Goal: Use online tool/utility: Utilize a website feature to perform a specific function

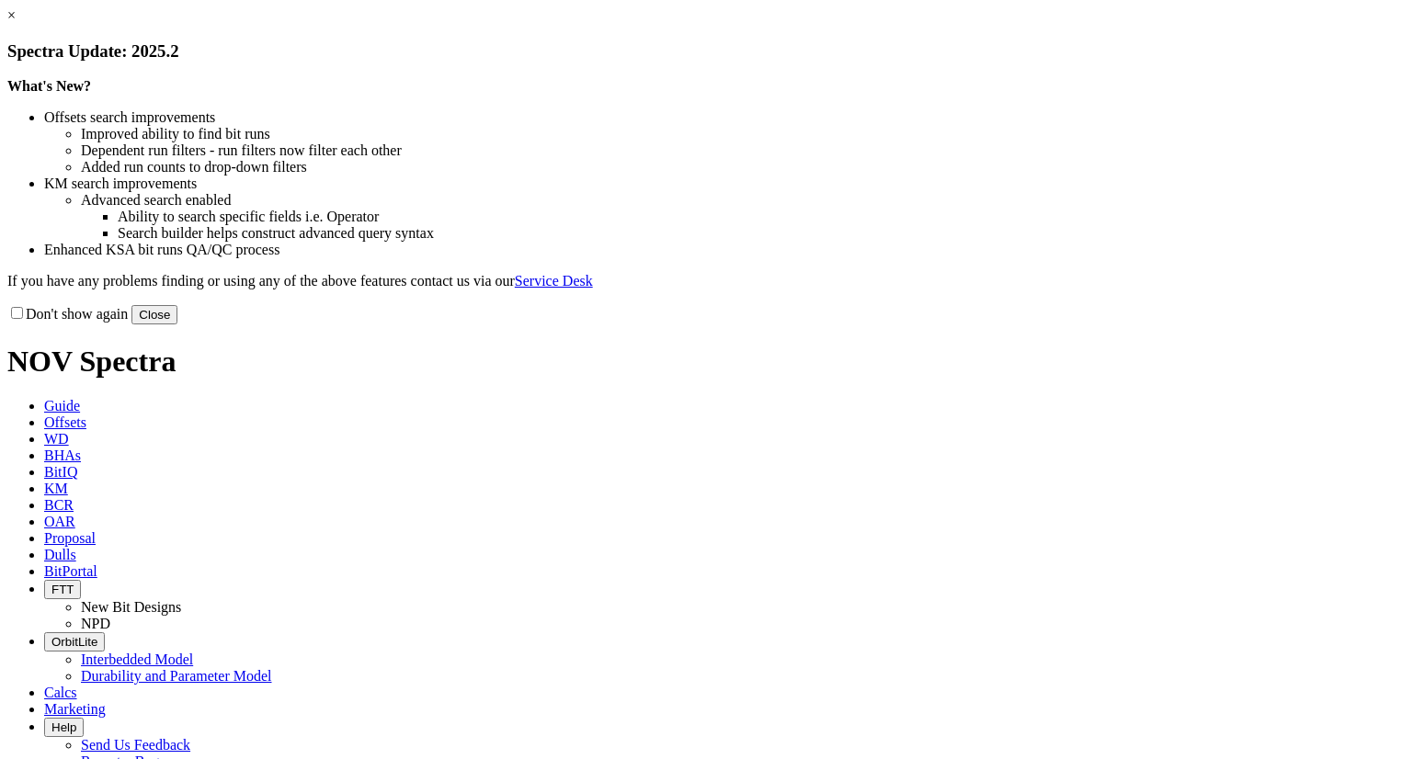
click at [16, 23] on link "×" at bounding box center [11, 15] width 8 height 16
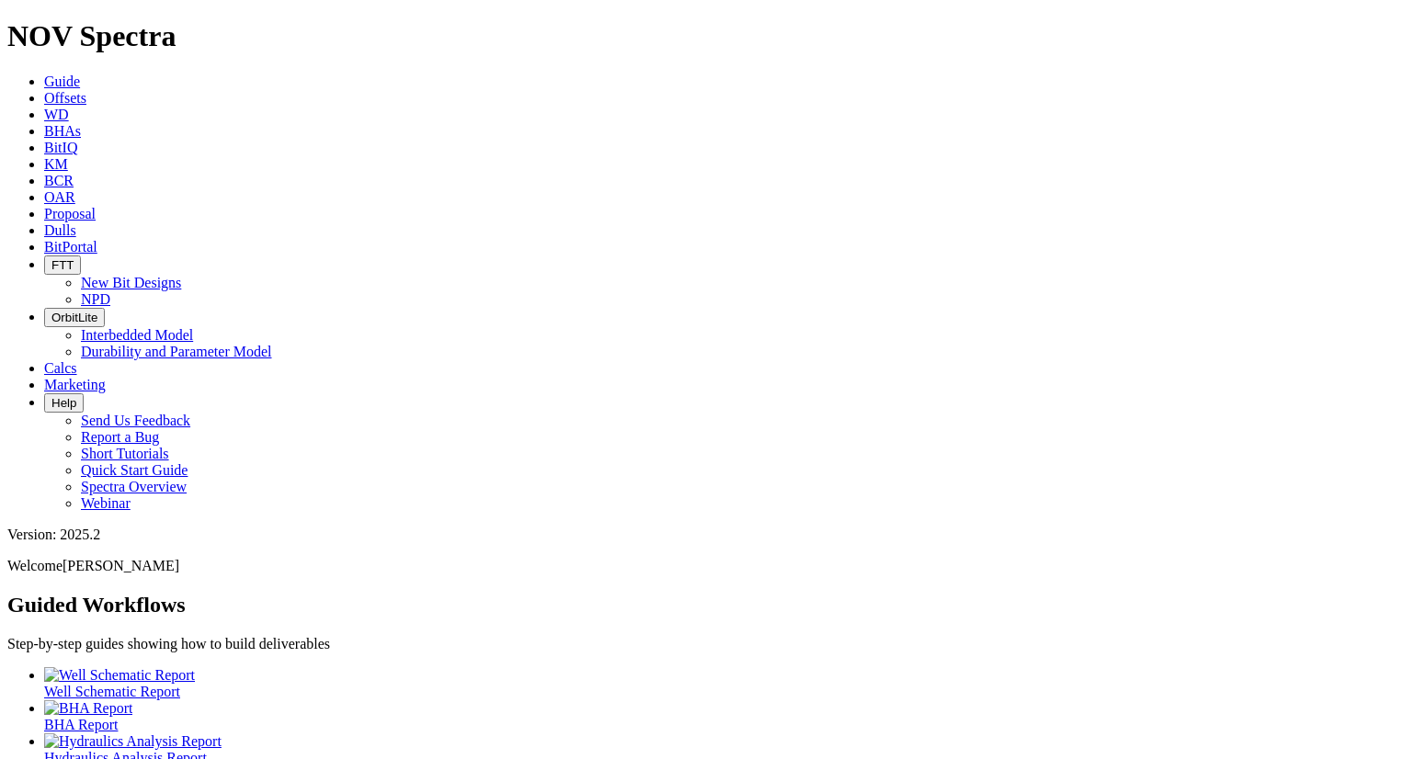
click at [77, 360] on span "Calcs" at bounding box center [60, 368] width 33 height 16
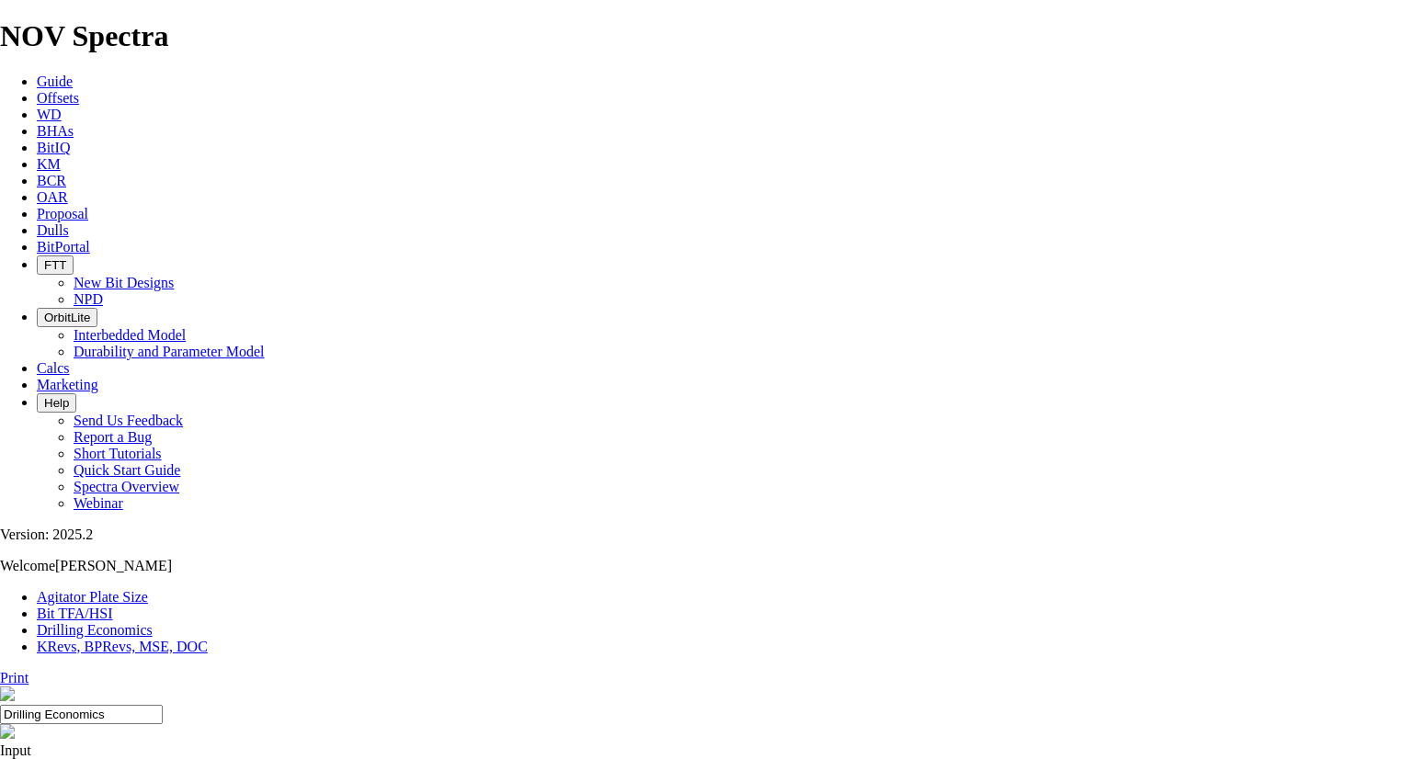
click at [113, 606] on link "Bit TFA/HSI" at bounding box center [75, 614] width 76 height 16
select select "number:15"
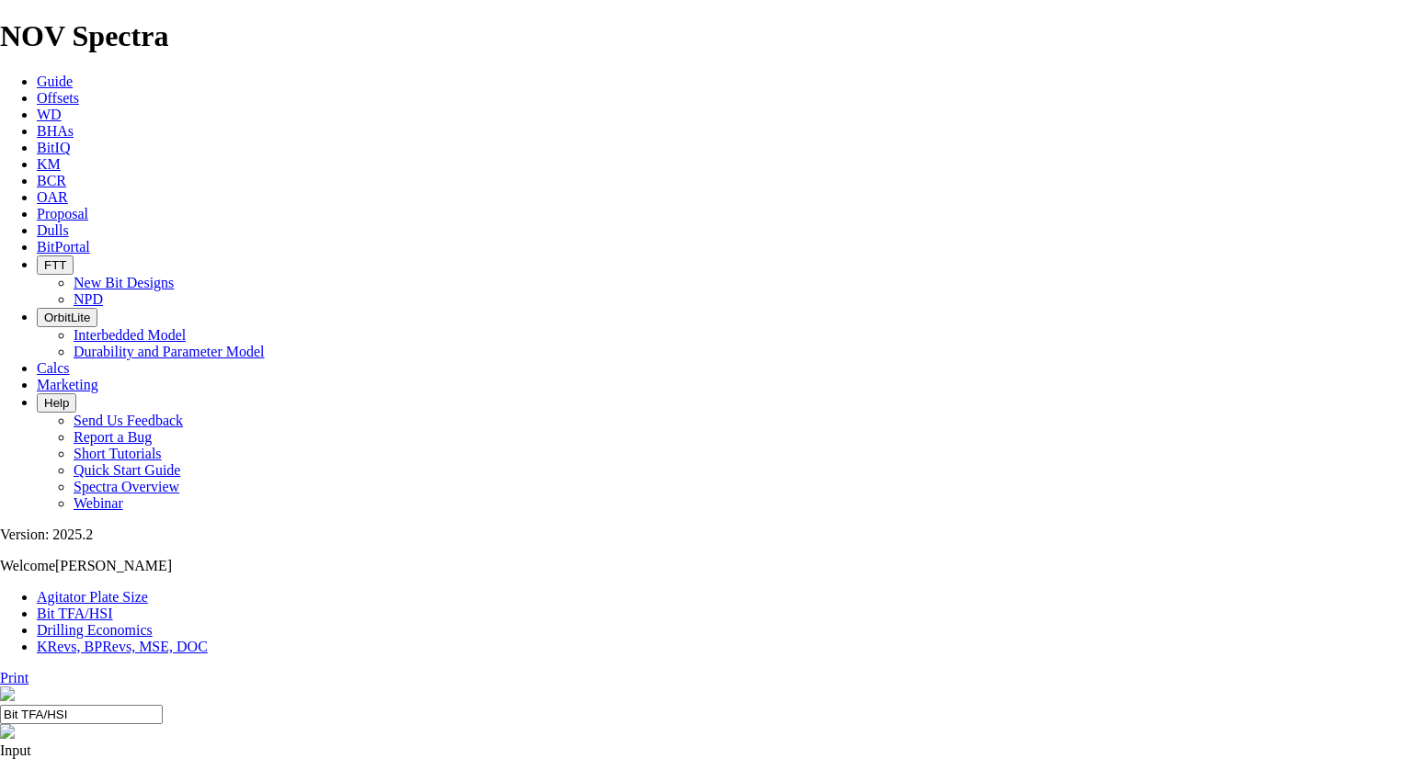
select select "number:15"
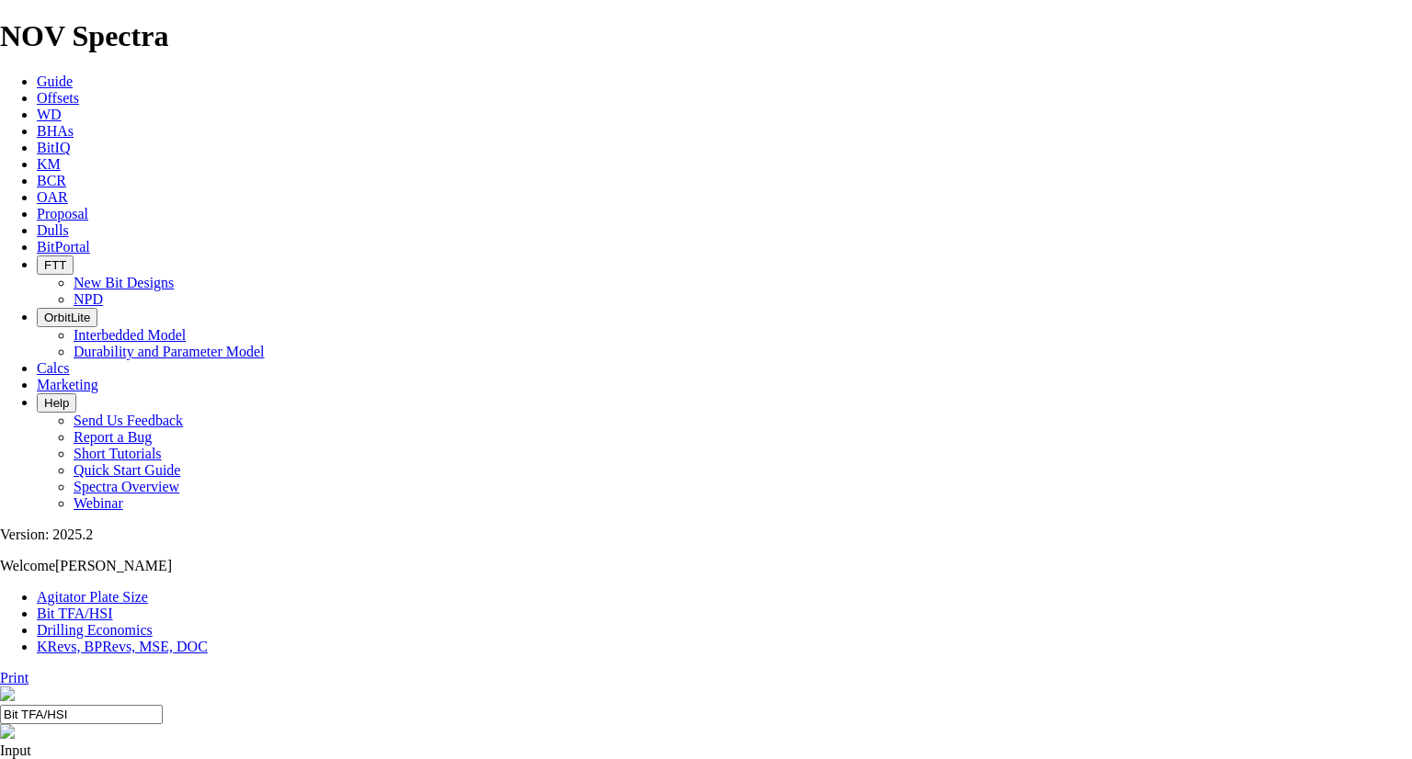
type input "6"
select select "number:0"
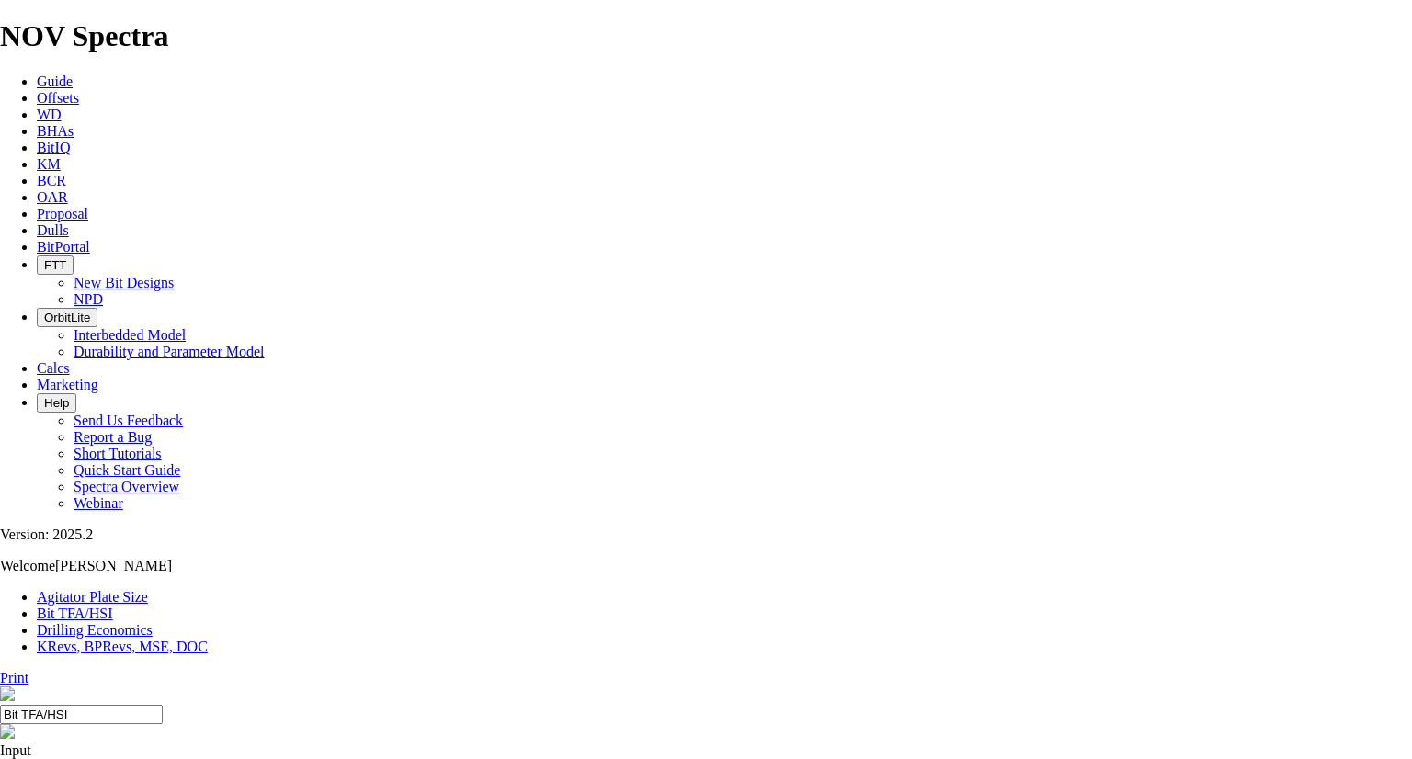
select select "number:0"
type input "5"
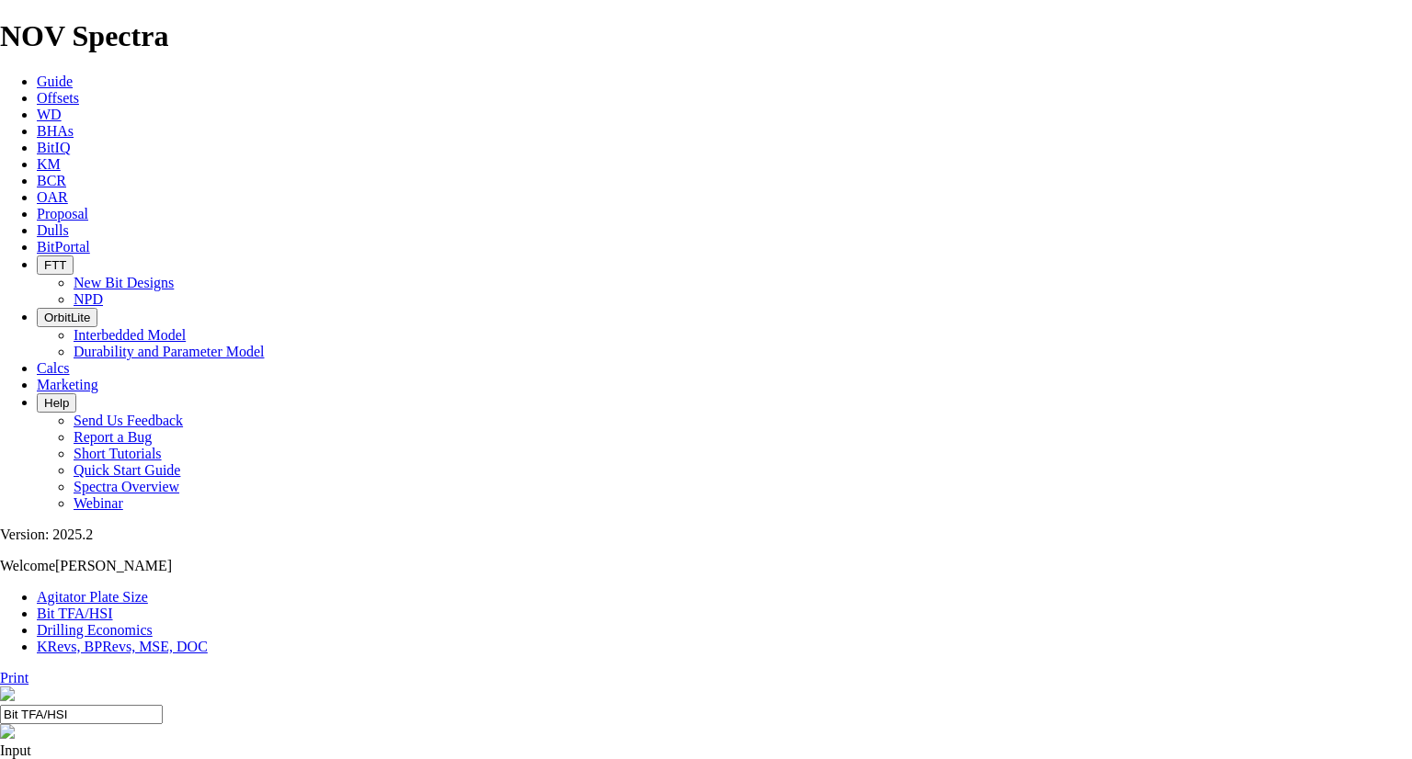
select select "number:15"
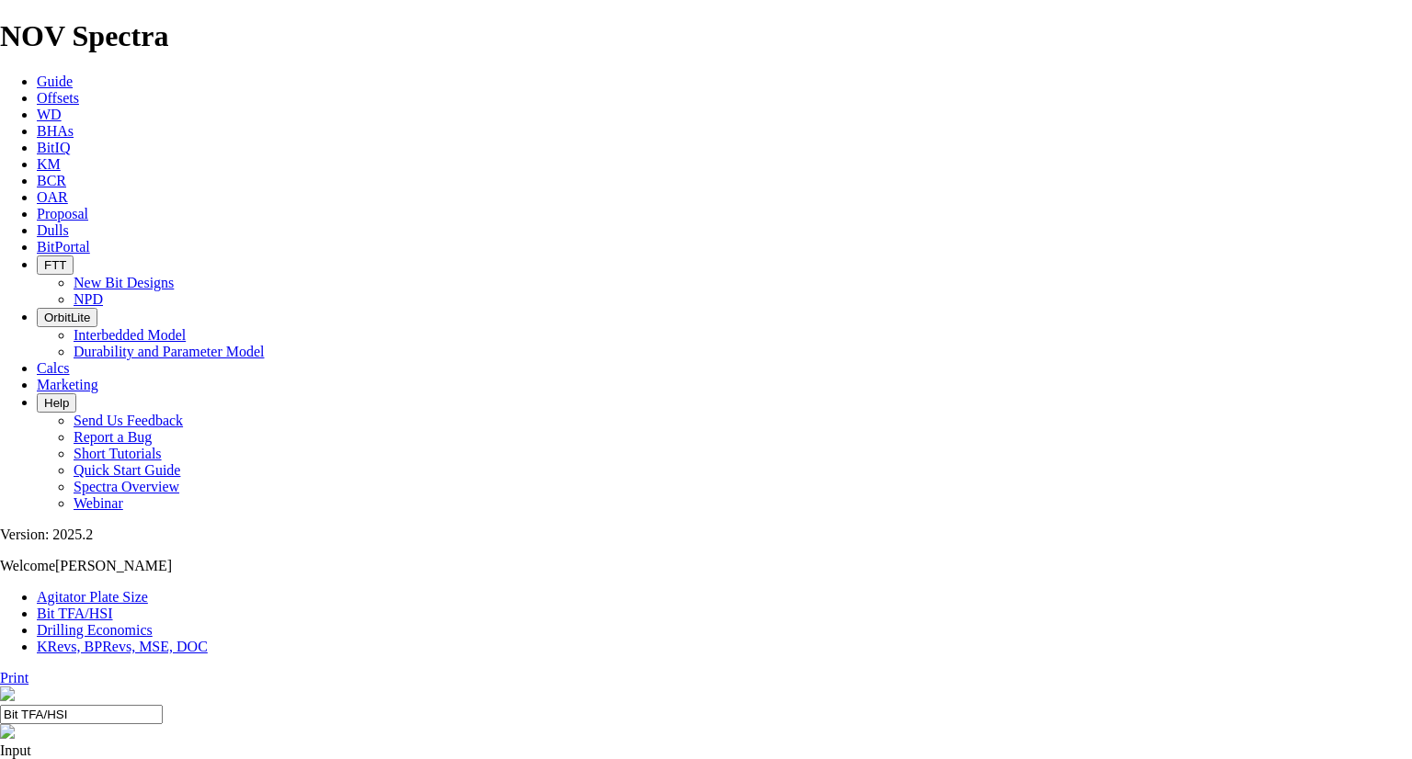
select select "number:15"
select select "number:14"
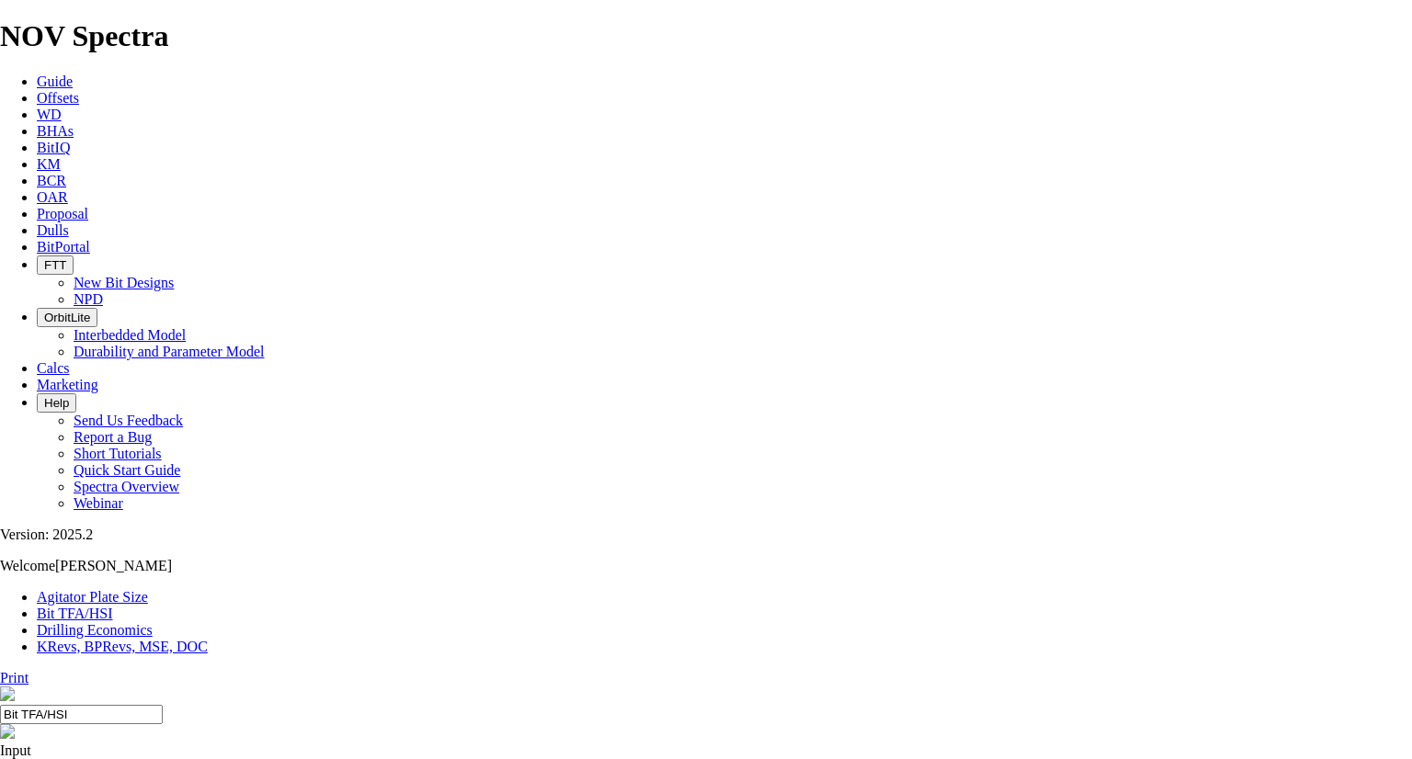
select select "number:14"
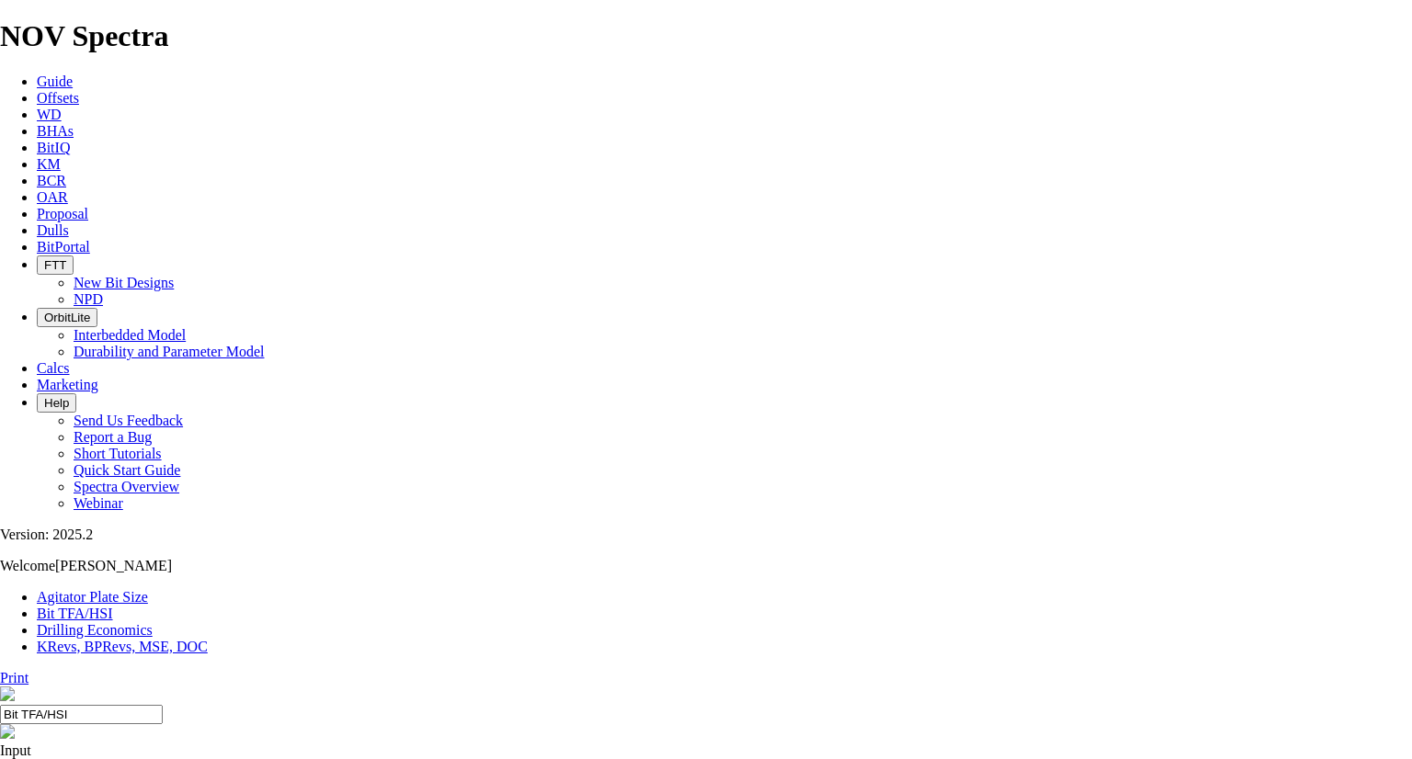
select select "number:15"
